Goal: Check status

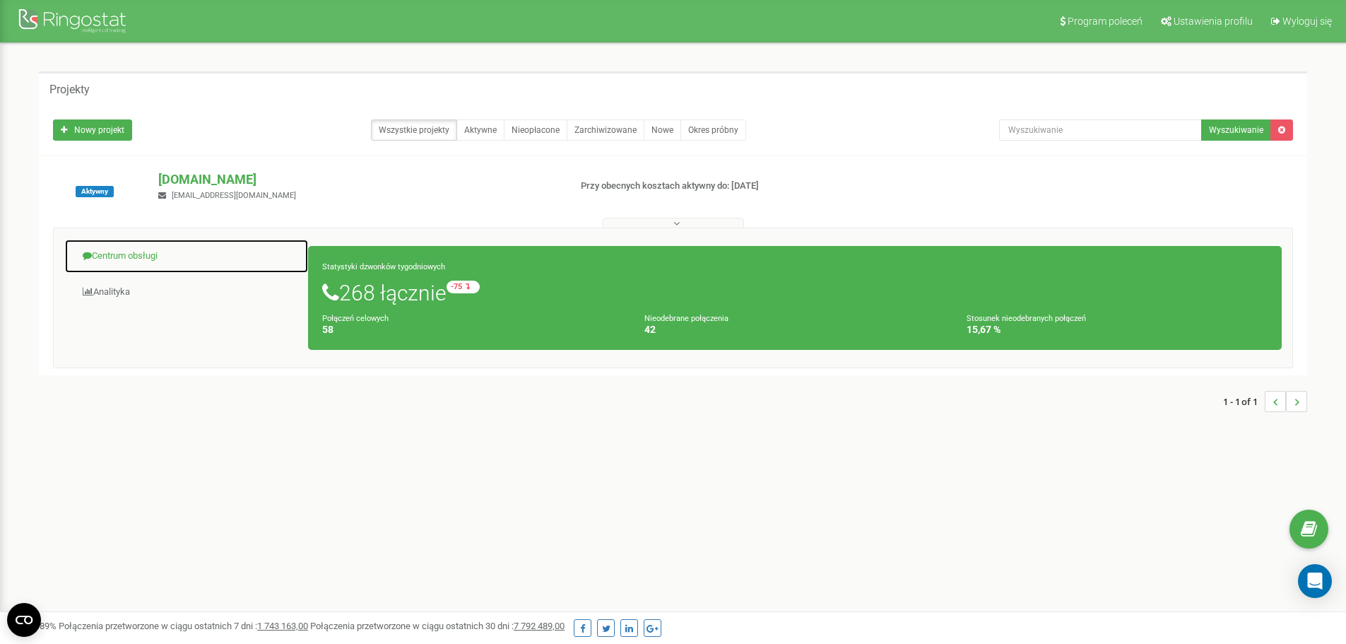
click at [143, 257] on link "Centrum obsługi" at bounding box center [186, 256] width 245 height 35
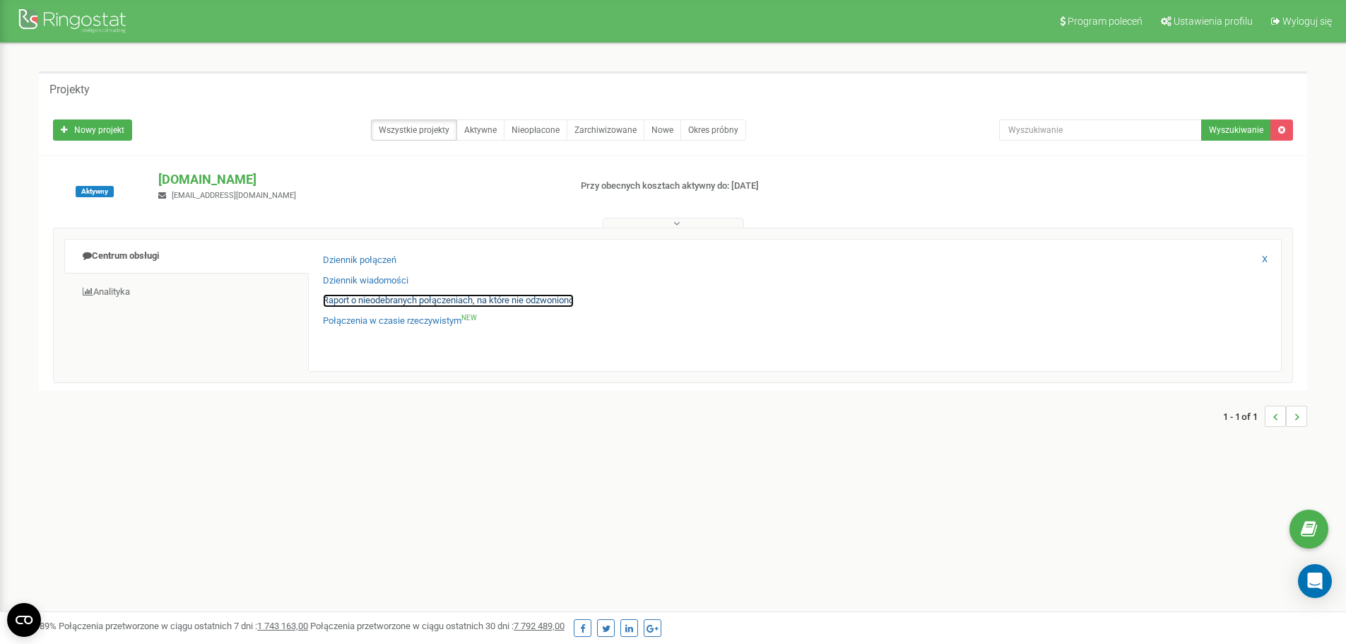
click at [387, 295] on link "Raport o nieodebranych połączeniach, na które nie odzwoniono" at bounding box center [448, 300] width 251 height 13
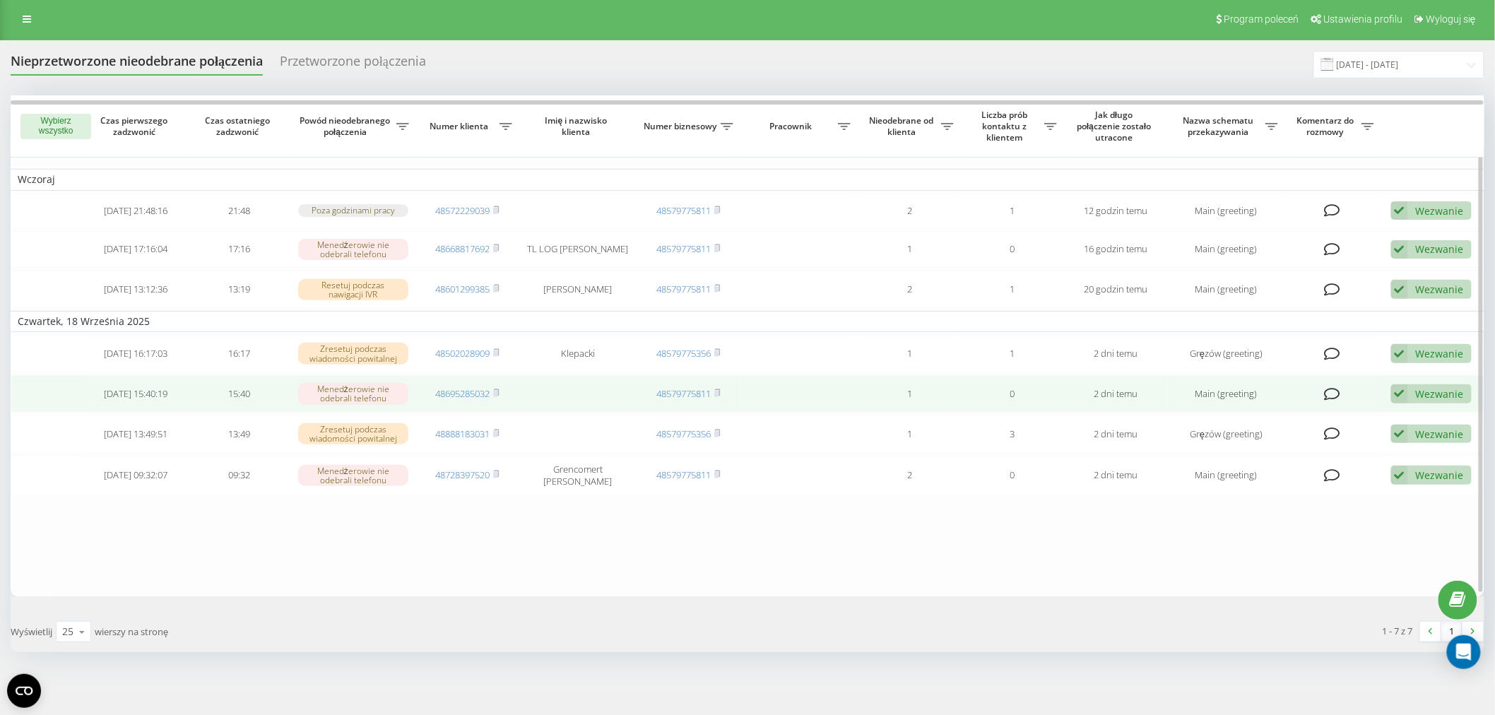
scroll to position [3, 0]
